Goal: Task Accomplishment & Management: Manage account settings

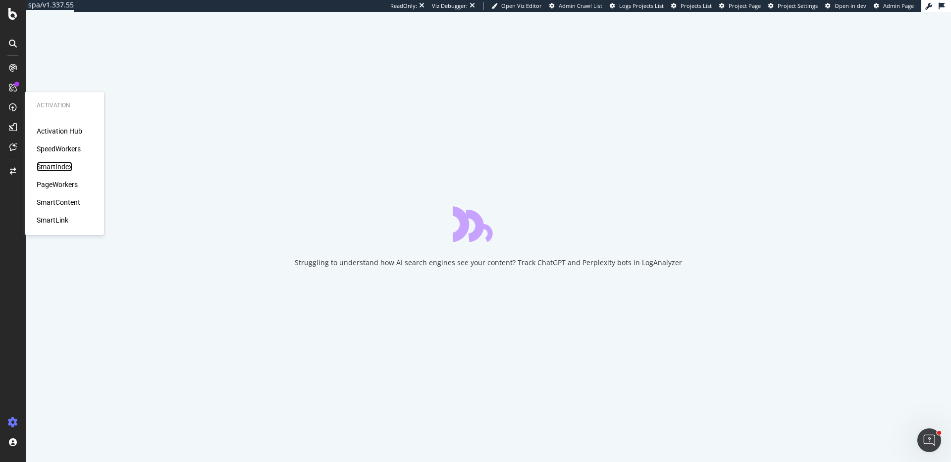
click at [54, 170] on div "SmartIndex" at bounding box center [55, 167] width 36 height 10
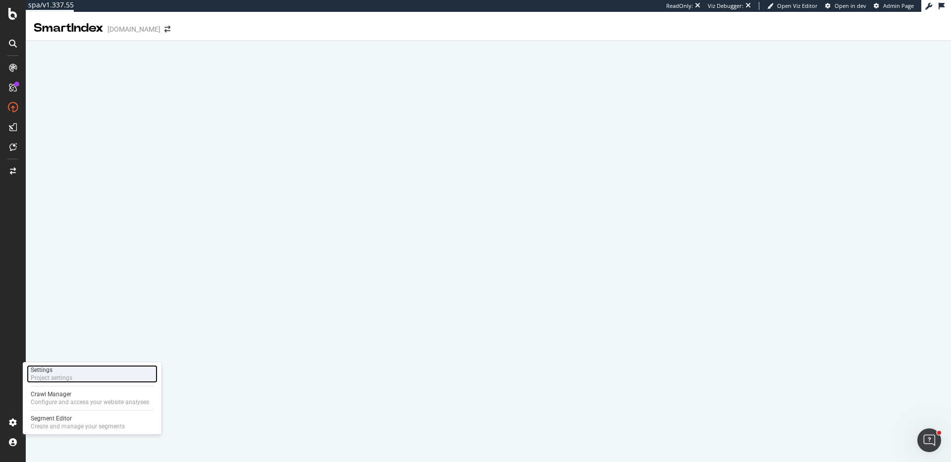
click at [82, 373] on div "Settings Project settings" at bounding box center [92, 374] width 131 height 18
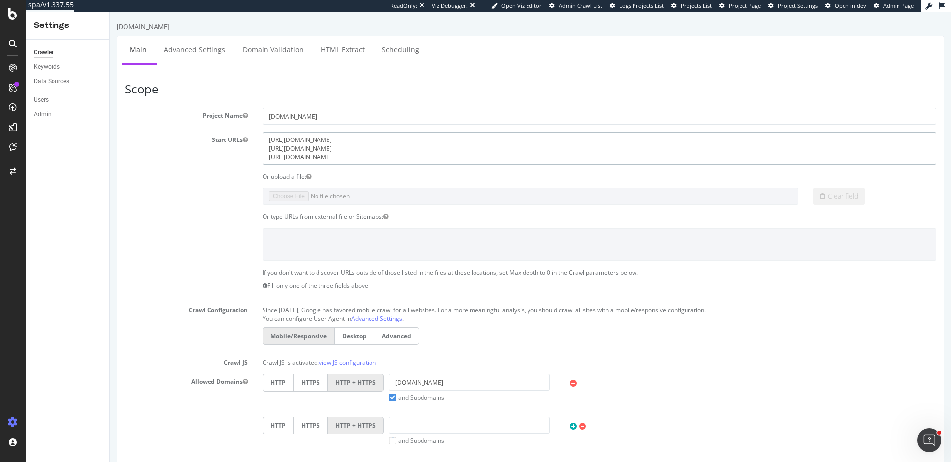
click at [401, 148] on textarea "https://info.onedoc.ch https://www.onedoc.ch https://myhealth.onedoc.ch" at bounding box center [598, 148] width 673 height 32
paste textarea "https://www.onedoc.ch"
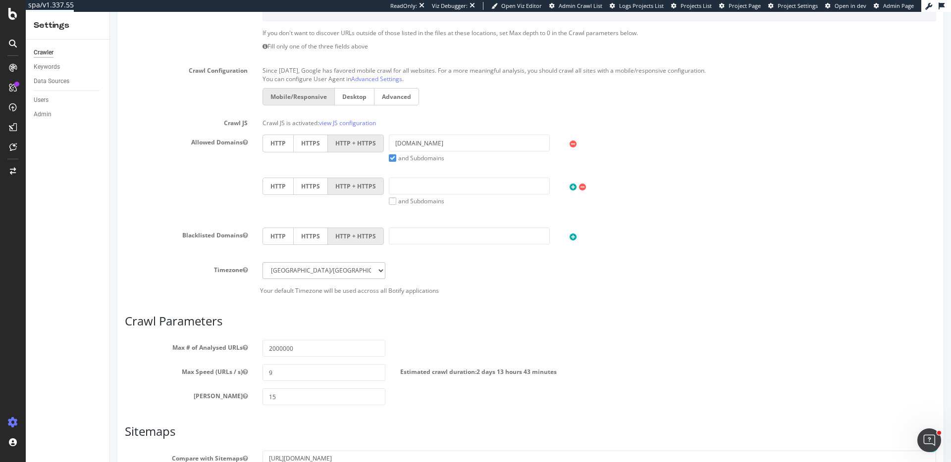
scroll to position [359, 0]
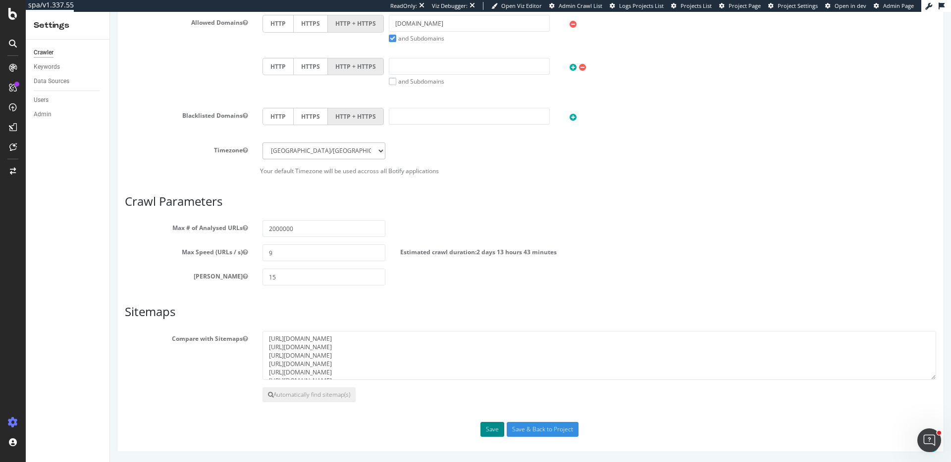
type textarea "https://www.onedoc.ch https://info.onedoc.ch https://myhealth.onedoc.ch"
click at [483, 424] on button "Save" at bounding box center [492, 429] width 24 height 15
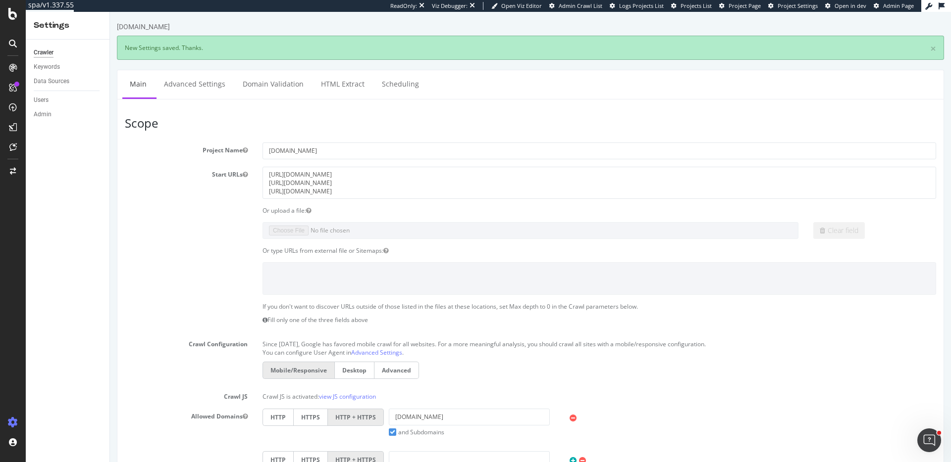
scroll to position [0, 0]
drag, startPoint x: 57, startPoint y: 167, endPoint x: 319, endPoint y: 68, distance: 279.8
click at [0, 0] on div "Activation Activation Hub SpeedWorkers SmartIndex PageWorkers SmartContent Smar…" at bounding box center [13, 231] width 26 height 462
click at [411, 188] on textarea "https://info.onedoc.ch https://www.onedoc.ch https://myhealth.onedoc.ch" at bounding box center [598, 183] width 673 height 32
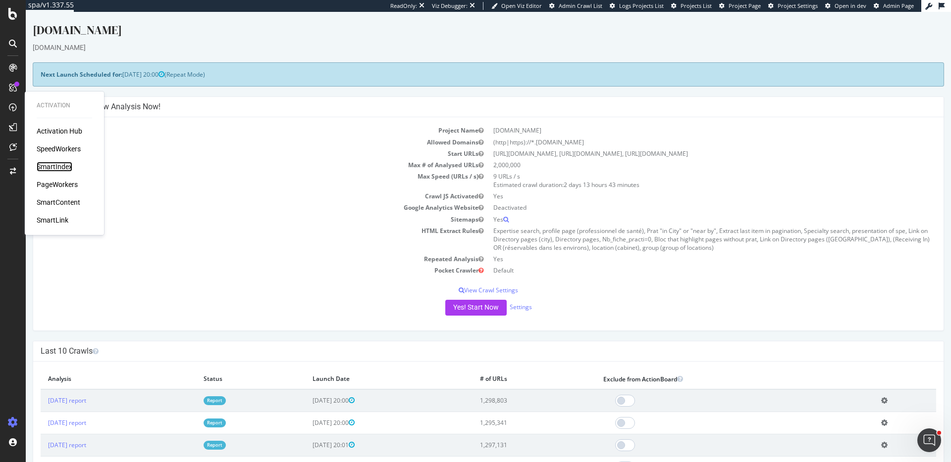
click at [64, 168] on div "SmartIndex" at bounding box center [55, 167] width 36 height 10
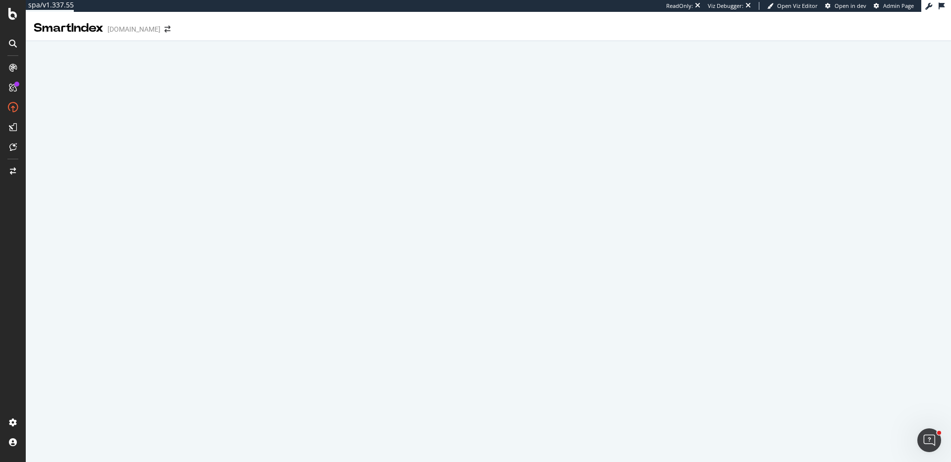
click at [941, 10] on button at bounding box center [941, 6] width 16 height 15
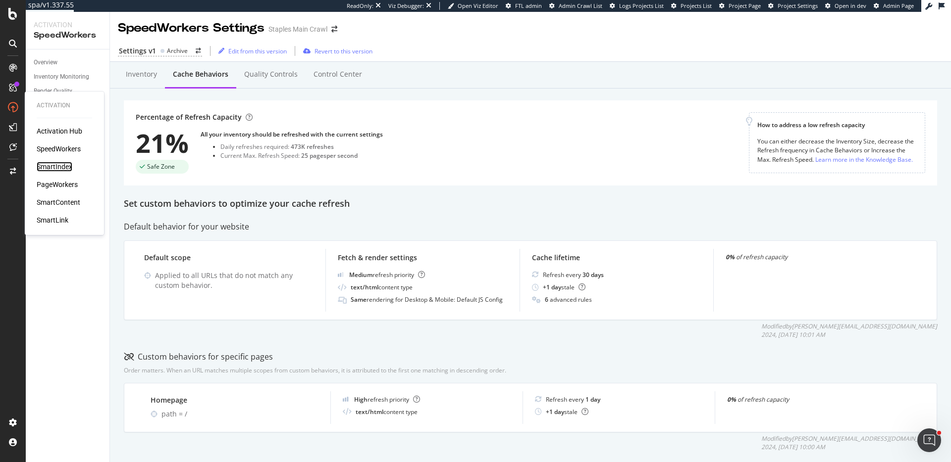
click at [71, 166] on div "SmartIndex" at bounding box center [55, 167] width 36 height 10
